Goal: Browse casually: Explore the website without a specific task or goal

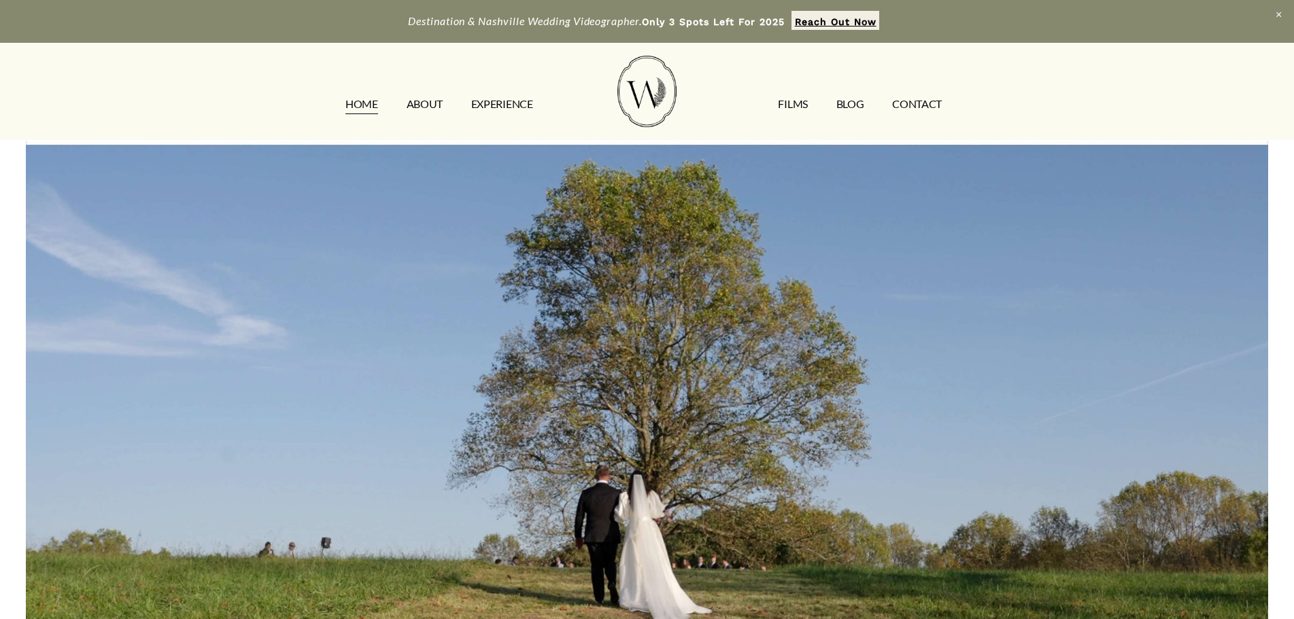
click at [801, 107] on link "FILMS" at bounding box center [792, 104] width 29 height 22
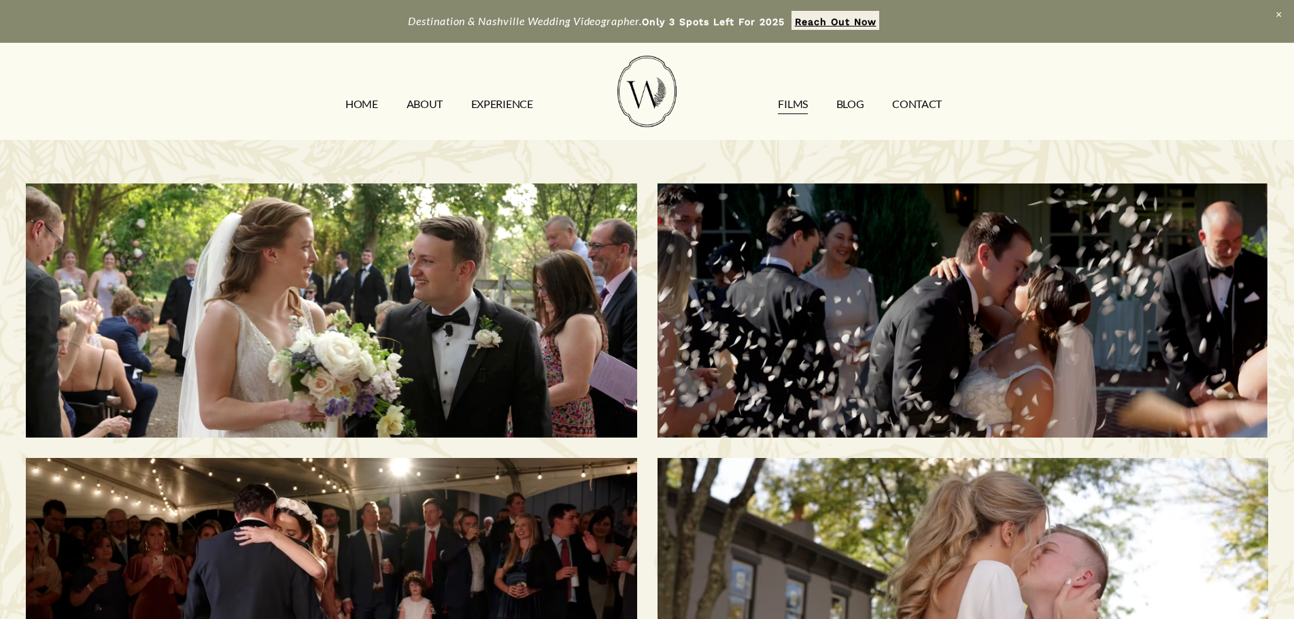
click at [521, 303] on h3 "[PERSON_NAME] & [PERSON_NAME] | [GEOGRAPHIC_DATA], [GEOGRAPHIC_DATA]" at bounding box center [332, 310] width 526 height 191
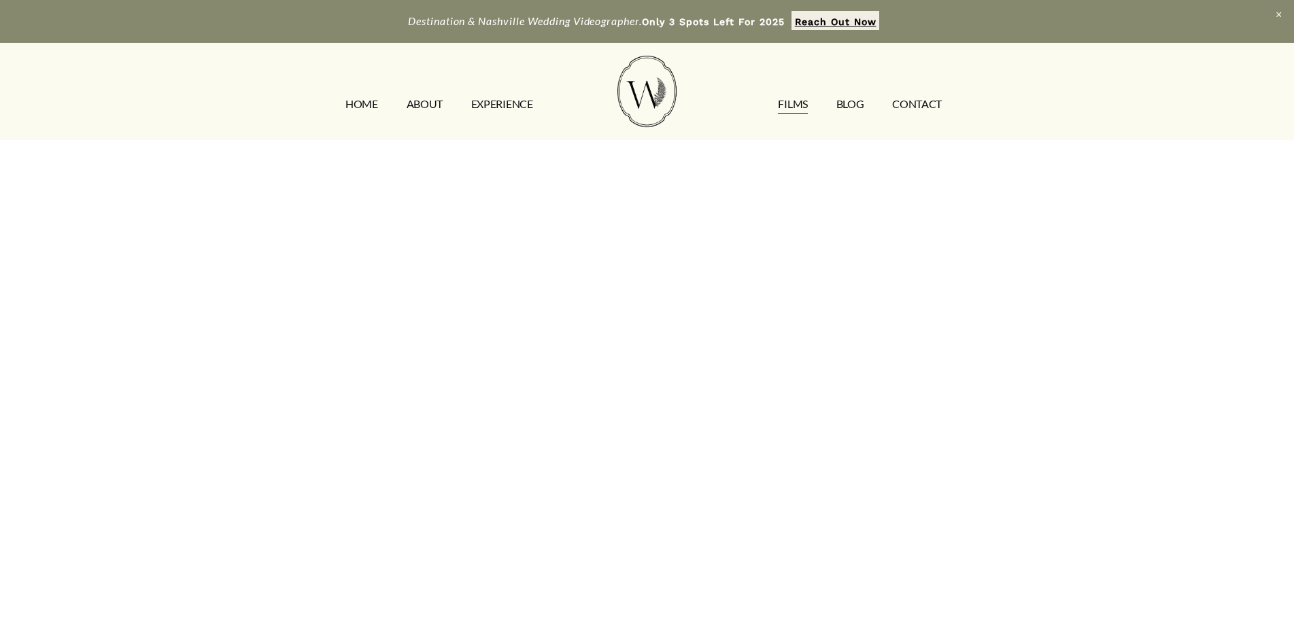
scroll to position [204, 0]
